Goal: Information Seeking & Learning: Learn about a topic

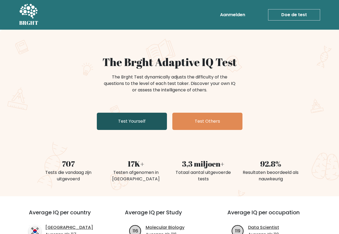
drag, startPoint x: 0, startPoint y: 0, endPoint x: 140, endPoint y: 124, distance: 186.7
click at [140, 124] on link "Test Yourself" at bounding box center [132, 121] width 70 height 17
